Goal: Information Seeking & Learning: Learn about a topic

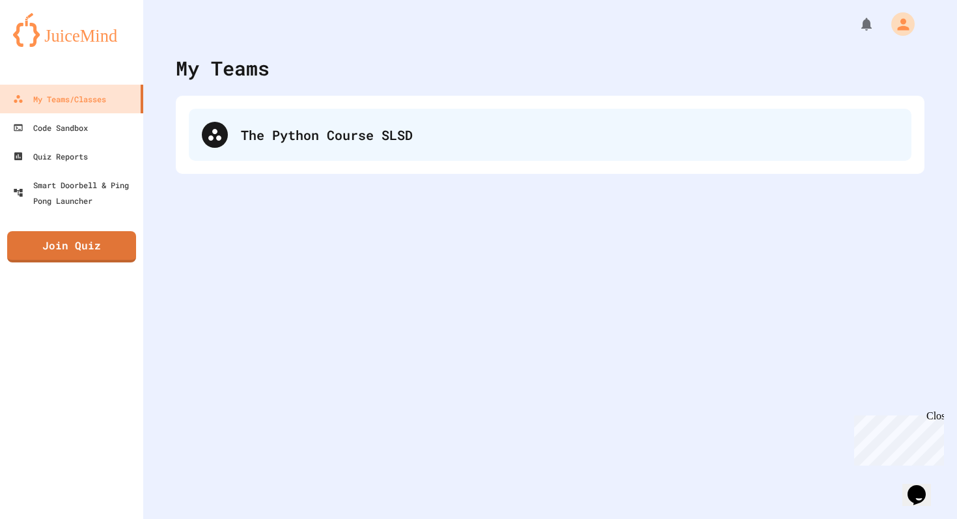
click at [426, 131] on div "The Python Course SLSD" at bounding box center [569, 135] width 657 height 20
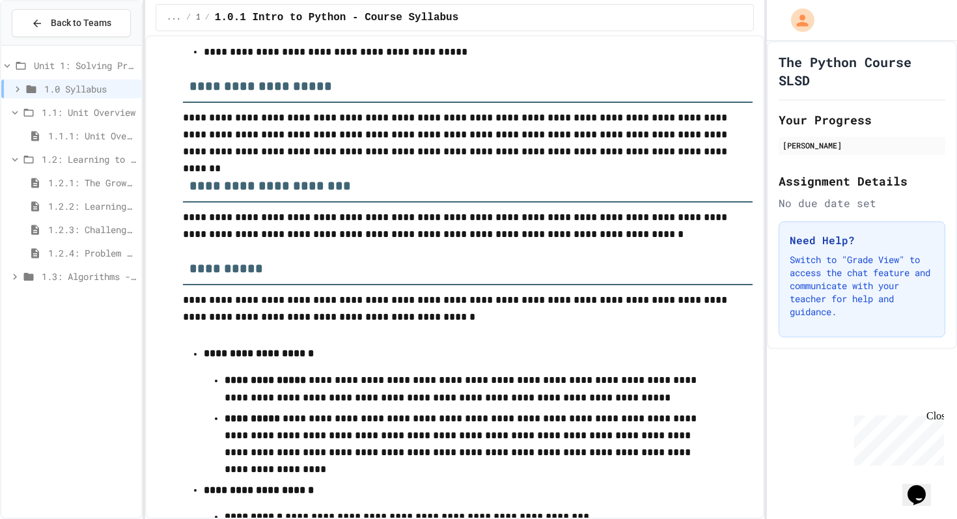
scroll to position [594, 0]
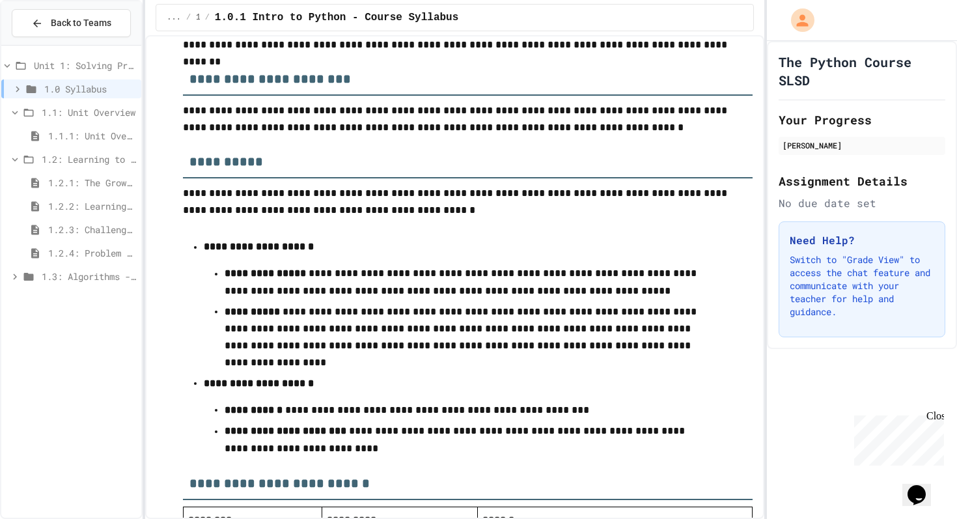
click at [85, 254] on span "1.2.4: Problem Solving Practice" at bounding box center [92, 253] width 88 height 14
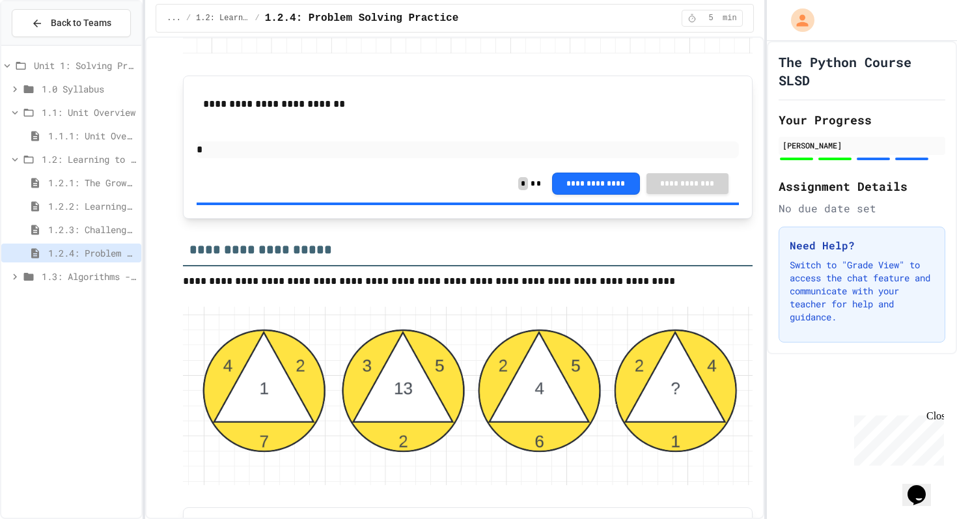
scroll to position [2012, 0]
